Goal: Information Seeking & Learning: Learn about a topic

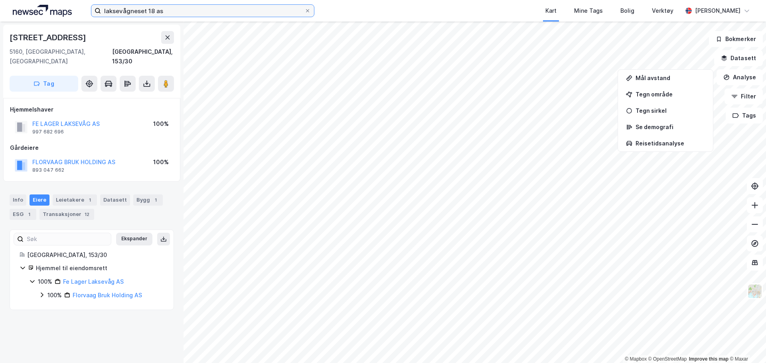
click at [275, 11] on input "laksevågneset 18 as" at bounding box center [202, 11] width 203 height 12
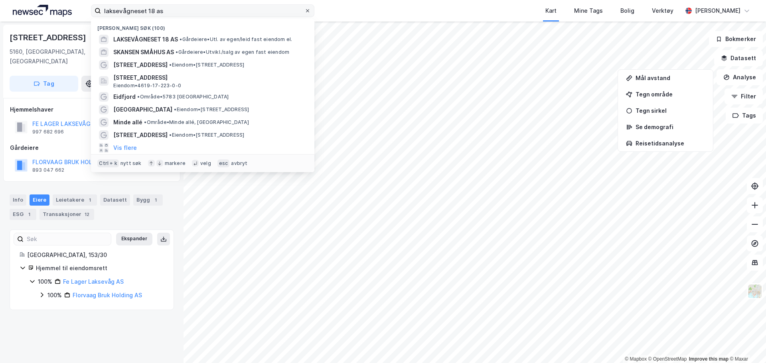
click at [306, 12] on icon at bounding box center [307, 10] width 5 height 5
click at [304, 12] on input "laksevågneset 18 as" at bounding box center [202, 11] width 203 height 12
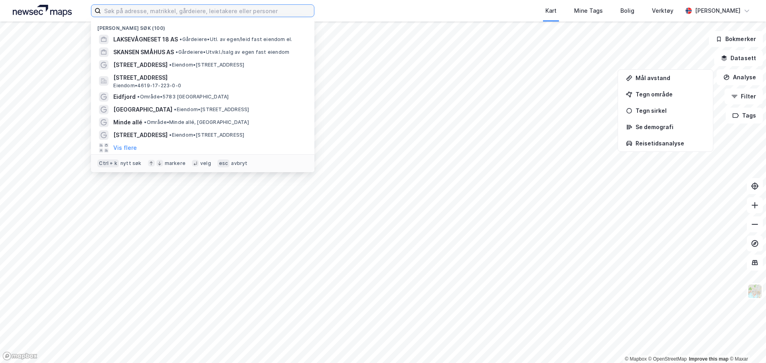
click at [271, 12] on input at bounding box center [207, 11] width 213 height 12
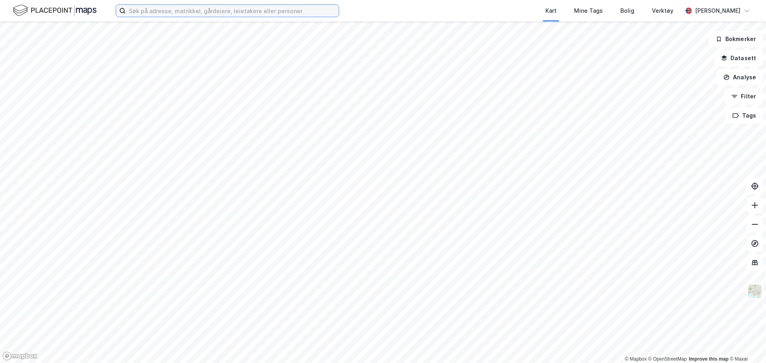
click at [309, 14] on input at bounding box center [232, 11] width 213 height 12
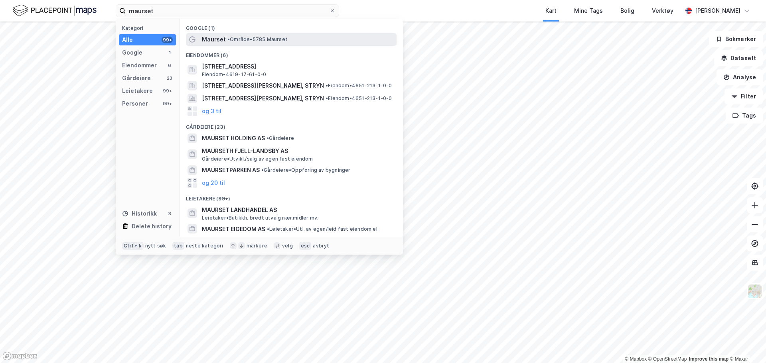
drag, startPoint x: 245, startPoint y: 47, endPoint x: 247, endPoint y: 37, distance: 10.2
click at [246, 42] on div "Google (1) Maurset • Område • 5785 Maurset Eiendommer (6) Austre Maursetlia 3, …" at bounding box center [291, 128] width 223 height 218
click at [247, 36] on div "Maurset • Område • 5785 Maurset" at bounding box center [298, 40] width 193 height 10
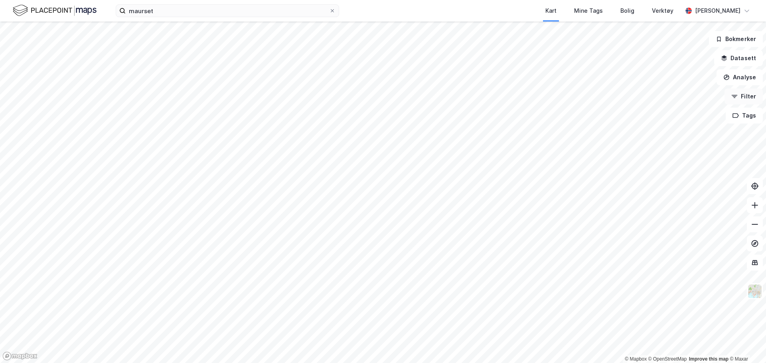
click at [751, 96] on button "Filter" at bounding box center [744, 97] width 38 height 16
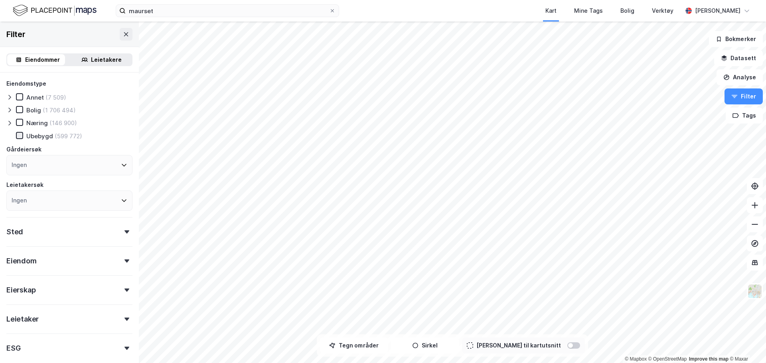
click at [19, 137] on icon at bounding box center [20, 135] width 4 height 3
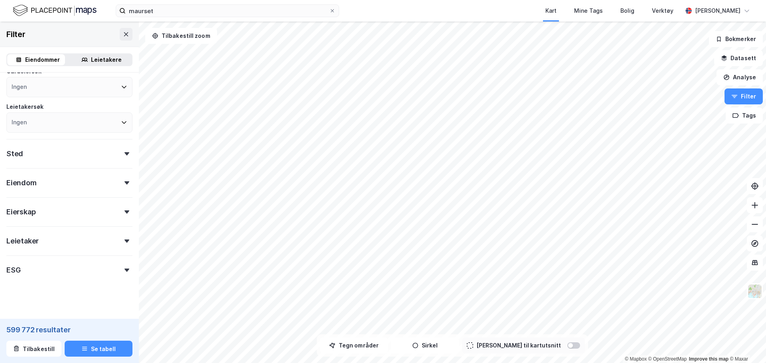
scroll to position [80, 0]
click at [124, 181] on div at bounding box center [126, 181] width 11 height 3
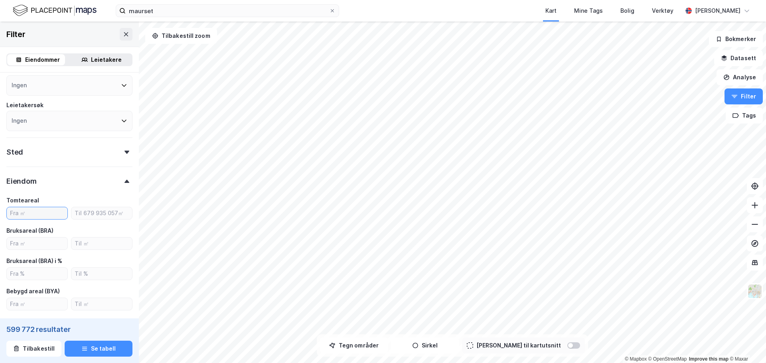
click at [37, 209] on input "number" at bounding box center [37, 213] width 61 height 12
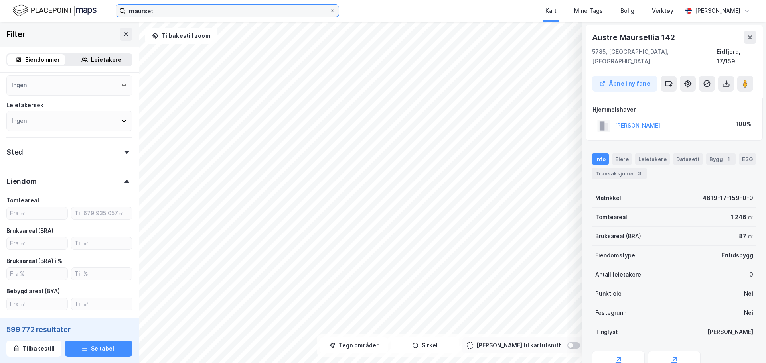
click at [174, 12] on input "maurset" at bounding box center [227, 11] width 203 height 12
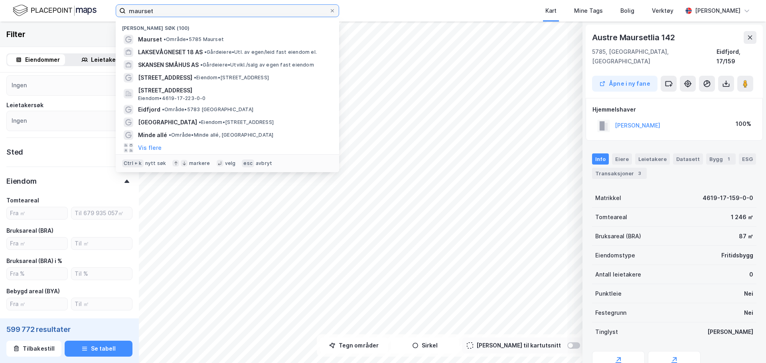
click at [174, 12] on input "maurset" at bounding box center [227, 11] width 203 height 12
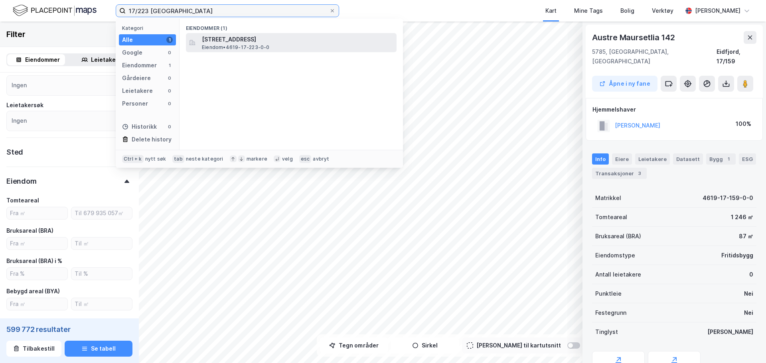
type input "17/223 eidfjord"
click at [268, 48] on span "Eiendom • 4619-17-223-0-0" at bounding box center [236, 47] width 68 height 6
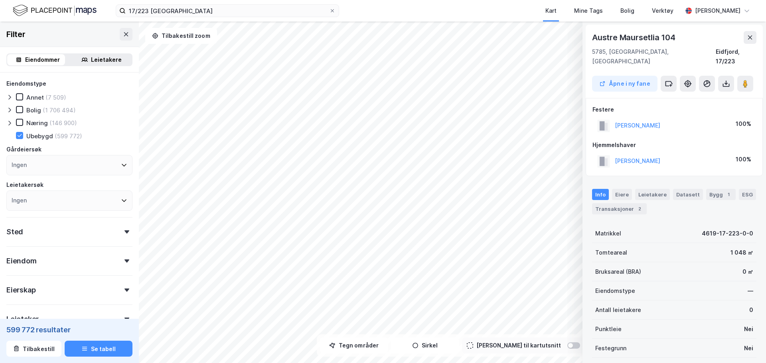
click at [44, 263] on div "Eiendom" at bounding box center [69, 258] width 126 height 23
click at [29, 290] on input "number" at bounding box center [37, 293] width 61 height 12
type input "800"
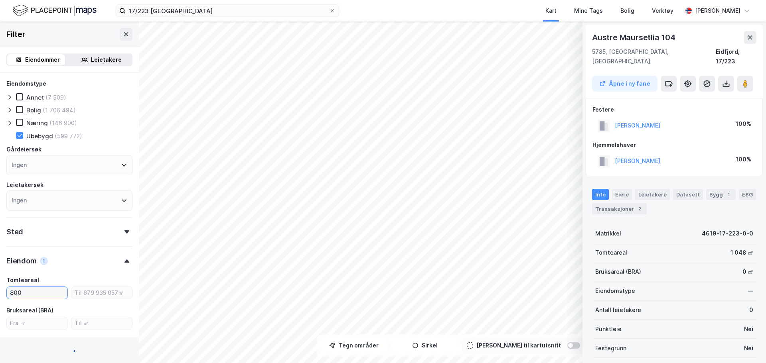
type input "Inkluder (335 499)"
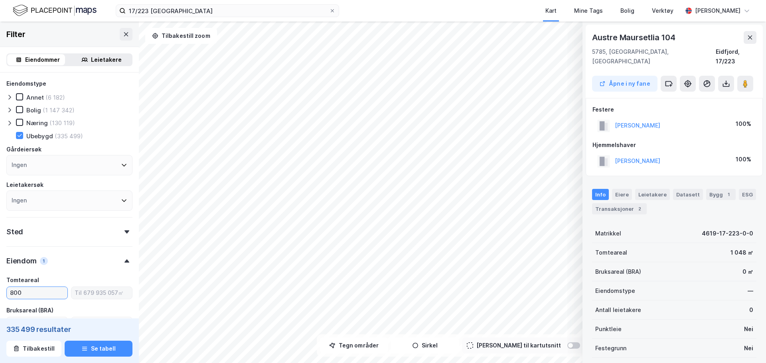
type input "800"
click at [90, 293] on input "number" at bounding box center [101, 293] width 61 height 12
type input "1200"
type input "Inkluder (68 437)"
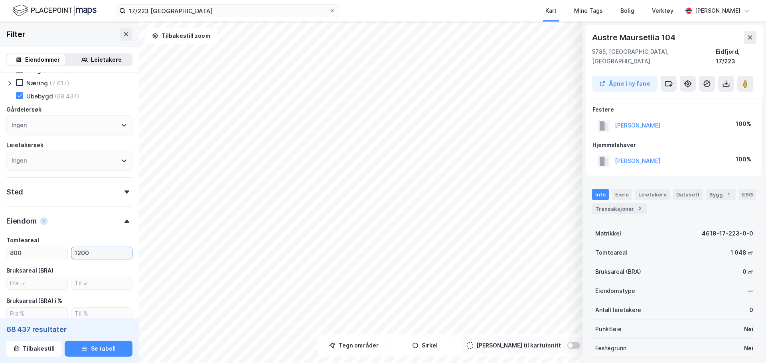
type input "1200"
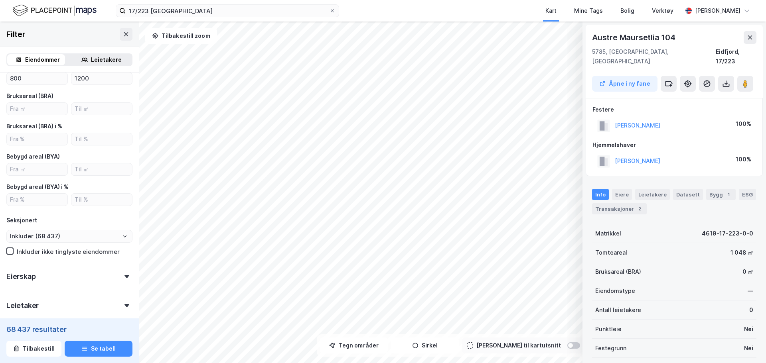
scroll to position [239, 0]
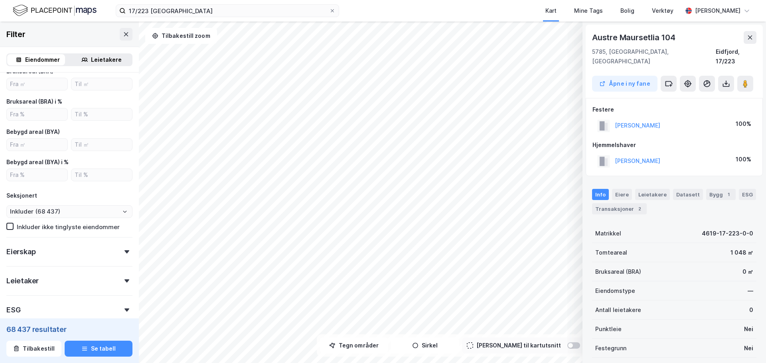
click at [122, 254] on div "Eierskap" at bounding box center [69, 248] width 126 height 23
click at [9, 312] on icon at bounding box center [9, 310] width 6 height 6
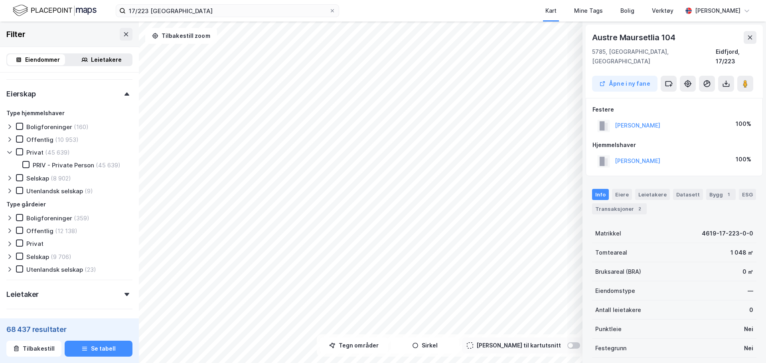
scroll to position [399, 0]
click at [10, 149] on icon at bounding box center [9, 151] width 6 height 6
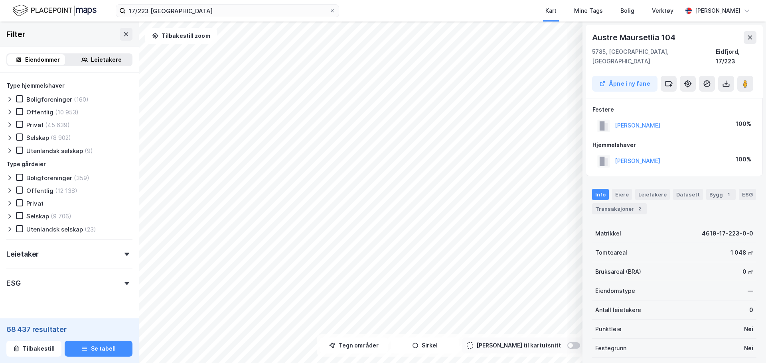
scroll to position [439, 0]
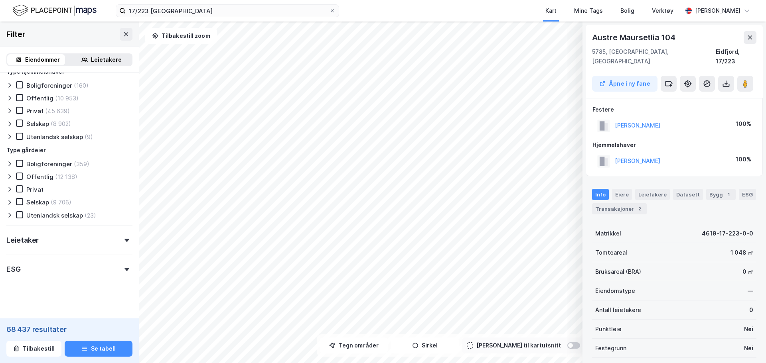
click at [61, 240] on div "Leietaker" at bounding box center [69, 237] width 126 height 23
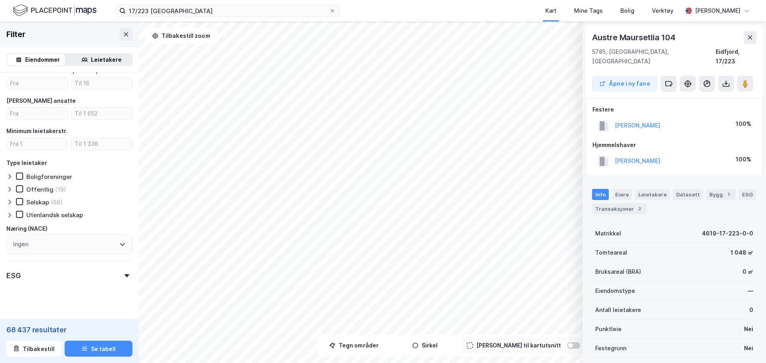
scroll to position [638, 0]
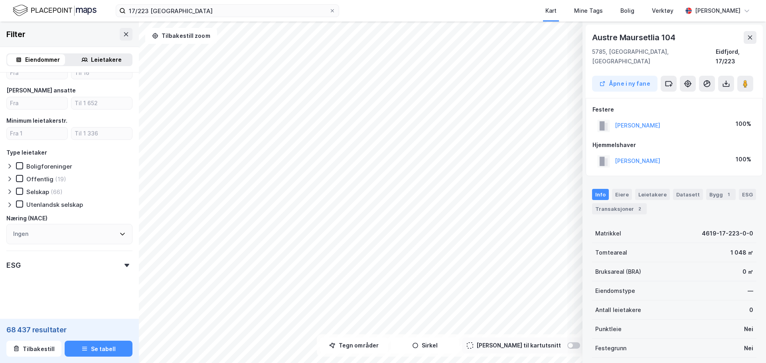
click at [49, 265] on div "ESG" at bounding box center [69, 262] width 126 height 23
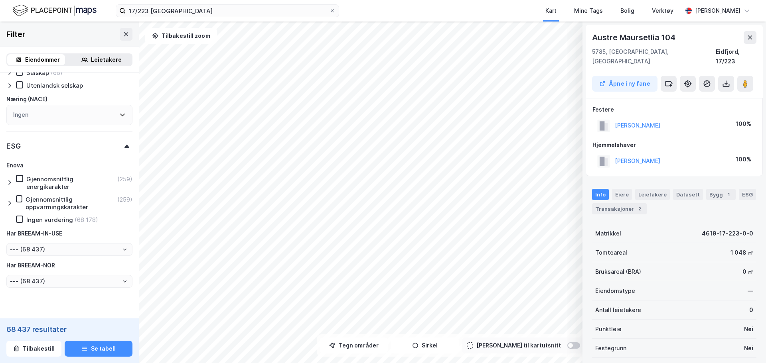
scroll to position [758, 0]
click at [41, 145] on div "ESG" at bounding box center [69, 142] width 126 height 23
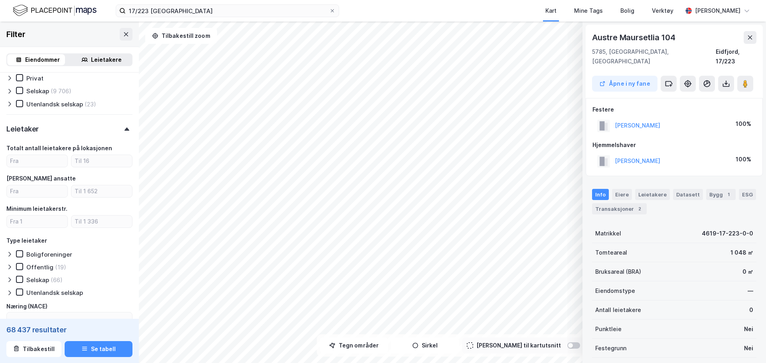
scroll to position [480, 0]
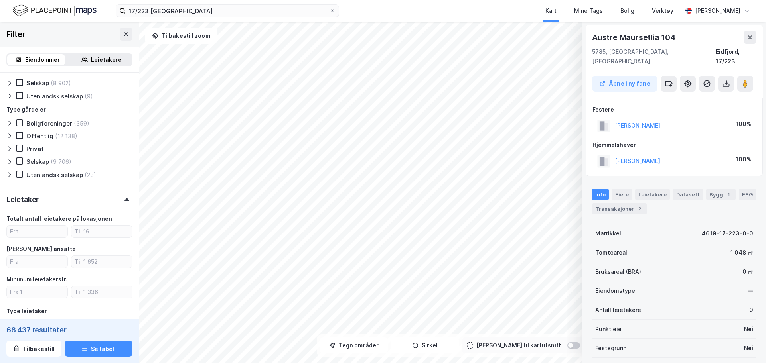
click at [56, 199] on div "Leietaker" at bounding box center [69, 196] width 126 height 23
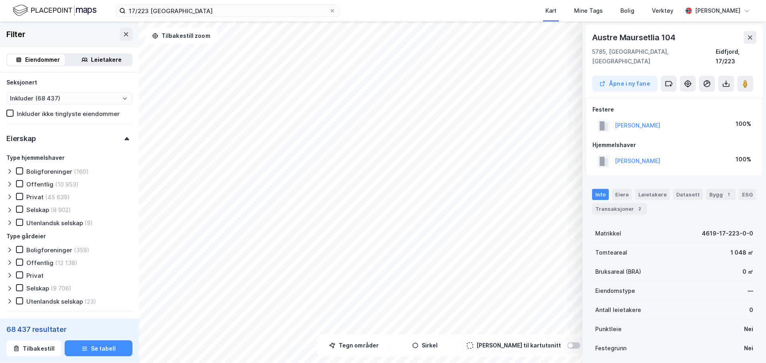
scroll to position [245, 0]
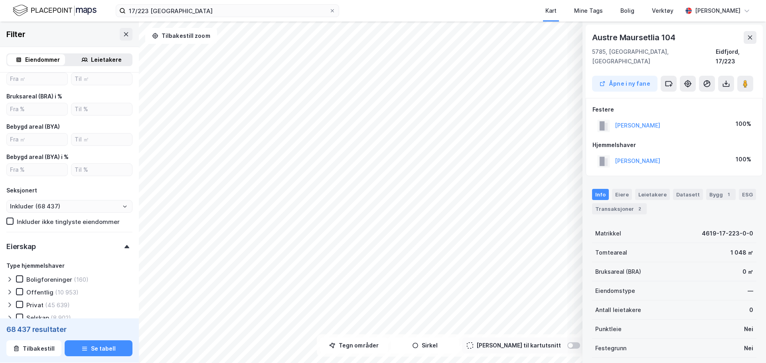
click at [49, 248] on div "Eierskap" at bounding box center [69, 243] width 126 height 23
click at [9, 222] on icon at bounding box center [10, 222] width 6 height 6
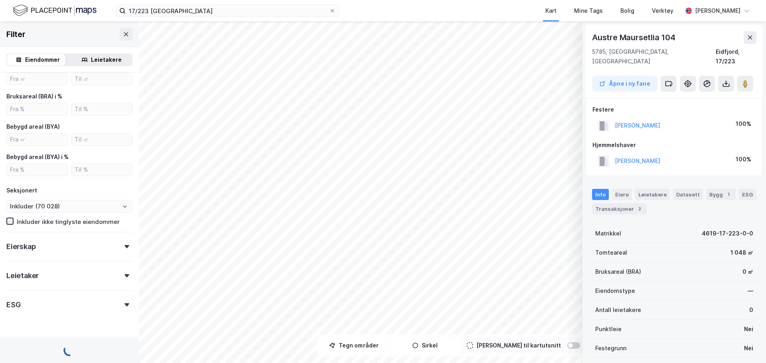
type input "Inkluder (68 437)"
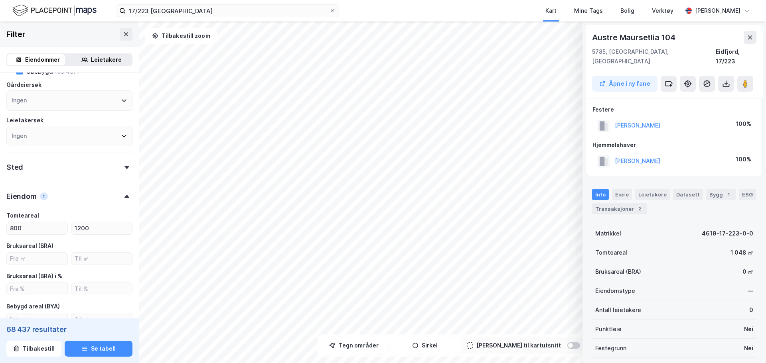
scroll to position [45, 0]
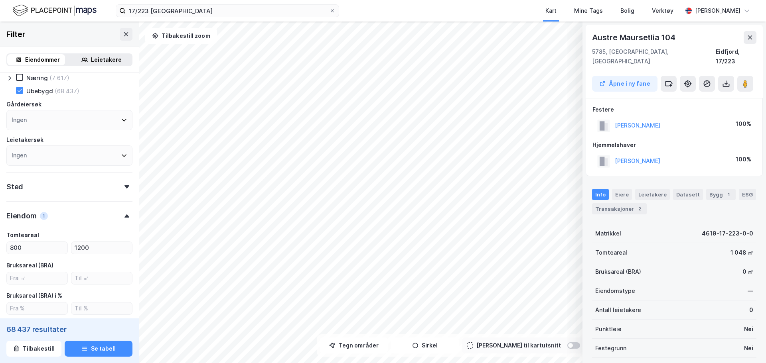
click at [67, 212] on div "Eiendom 1" at bounding box center [69, 212] width 126 height 23
click at [73, 185] on div "Sted" at bounding box center [69, 183] width 126 height 23
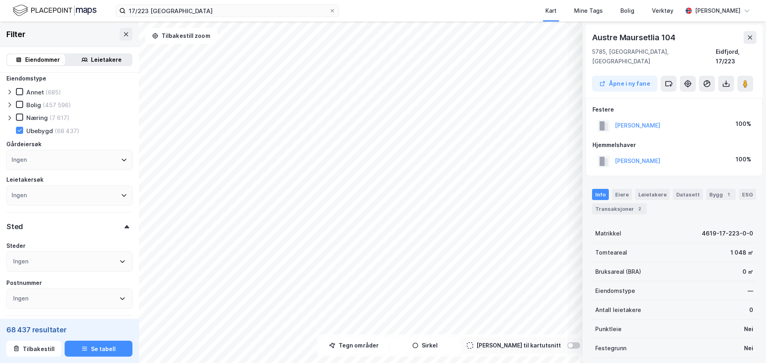
scroll to position [0, 0]
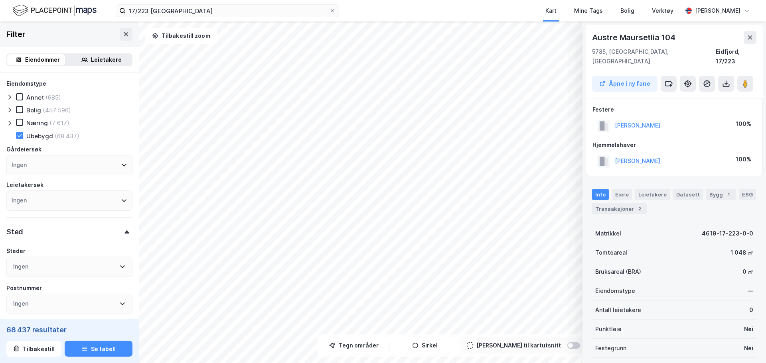
click at [89, 205] on div "Ingen" at bounding box center [69, 201] width 126 height 20
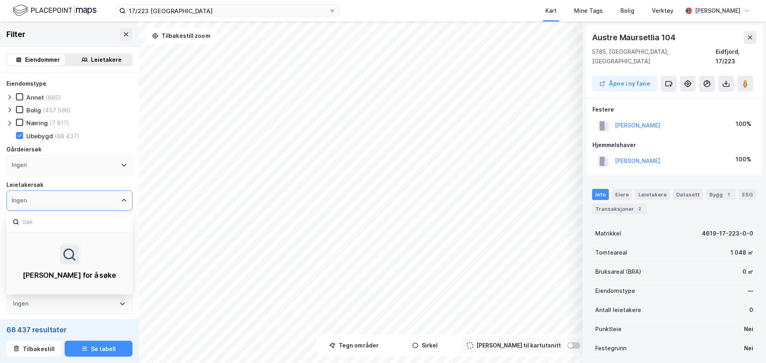
click at [89, 205] on div "Ingen" at bounding box center [69, 201] width 126 height 20
click at [95, 161] on div "Ingen" at bounding box center [69, 165] width 126 height 20
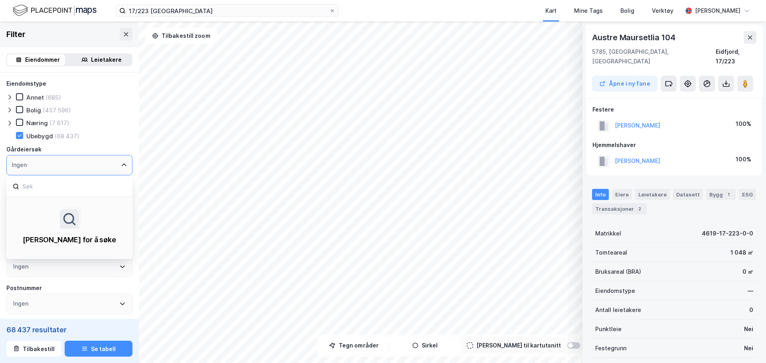
click at [9, 107] on icon at bounding box center [9, 110] width 6 height 6
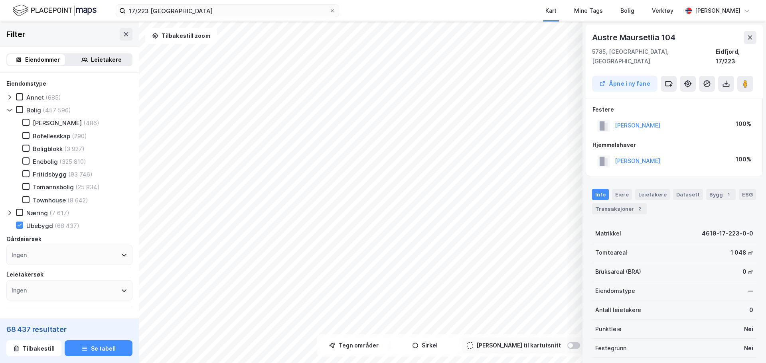
click at [9, 107] on icon at bounding box center [9, 110] width 6 height 6
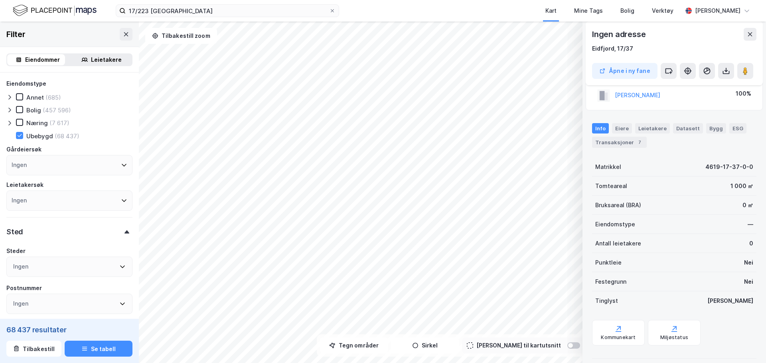
scroll to position [29, 0]
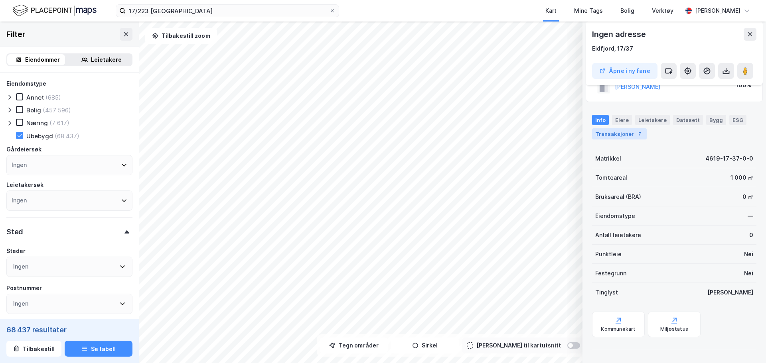
click at [627, 136] on div "Transaksjoner 7" at bounding box center [619, 133] width 55 height 11
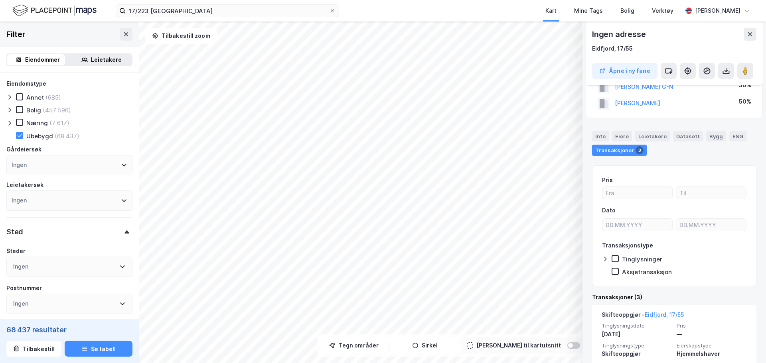
scroll to position [40, 0]
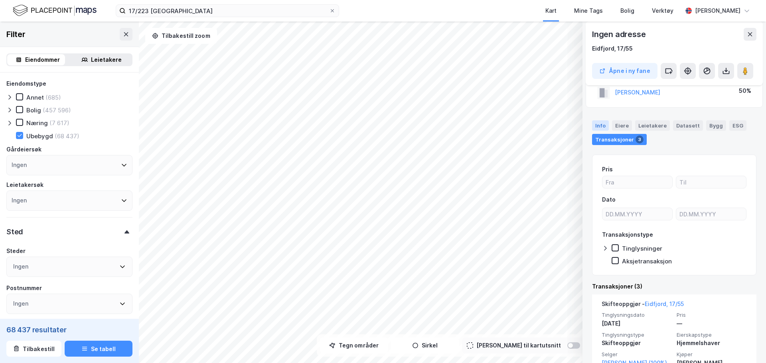
click at [601, 124] on div "Info" at bounding box center [600, 125] width 17 height 10
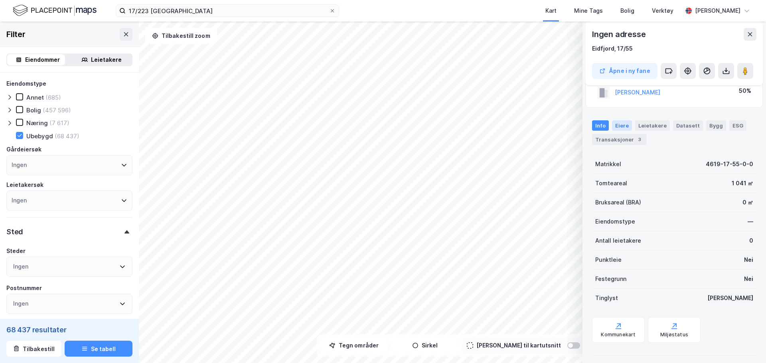
click at [618, 125] on div "Eiere" at bounding box center [622, 125] width 20 height 10
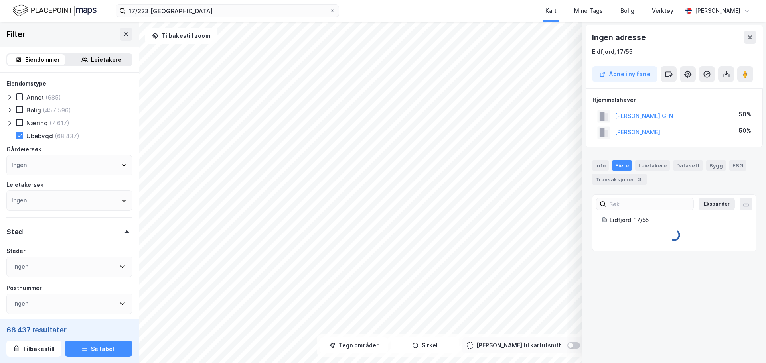
scroll to position [0, 0]
click at [621, 181] on div "Transaksjoner 3" at bounding box center [619, 179] width 55 height 11
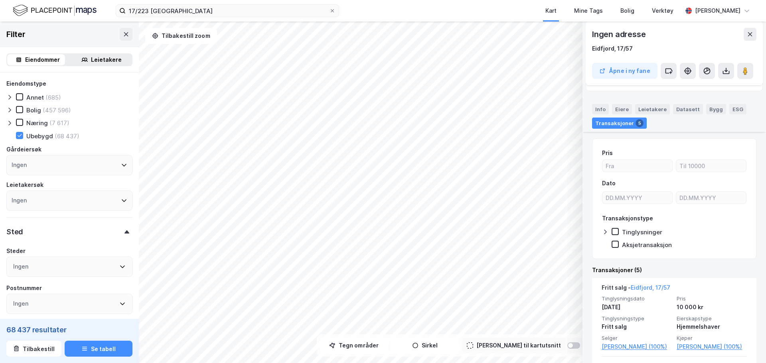
scroll to position [80, 0]
